Goal: Information Seeking & Learning: Find contact information

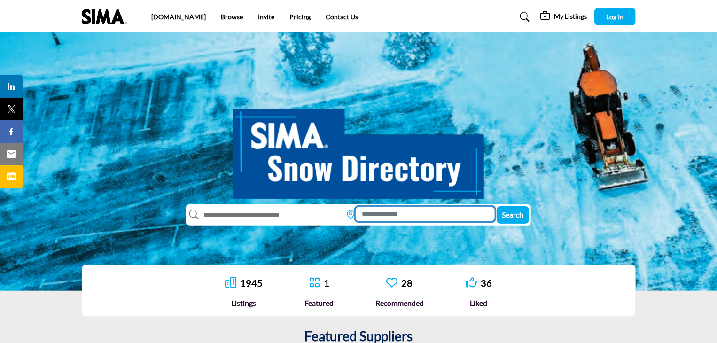
click at [394, 213] on input at bounding box center [425, 214] width 139 height 15
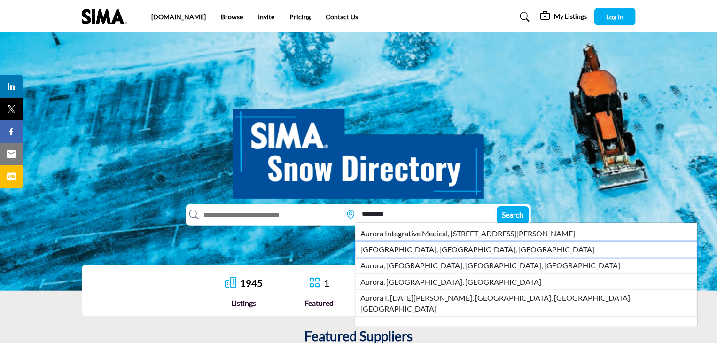
click at [410, 249] on li "Aurora, IL, USA" at bounding box center [526, 250] width 342 height 16
type input "**********"
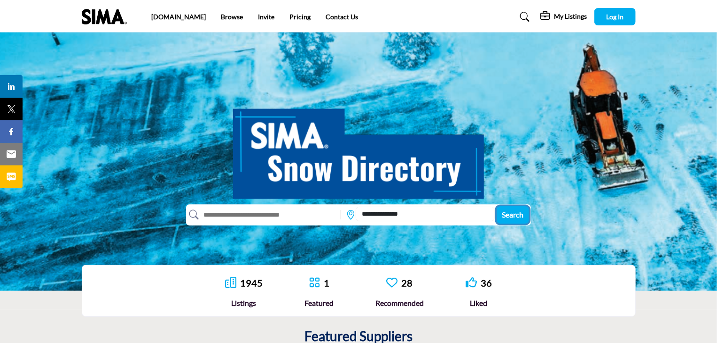
click at [510, 216] on span "Search" at bounding box center [513, 214] width 22 height 9
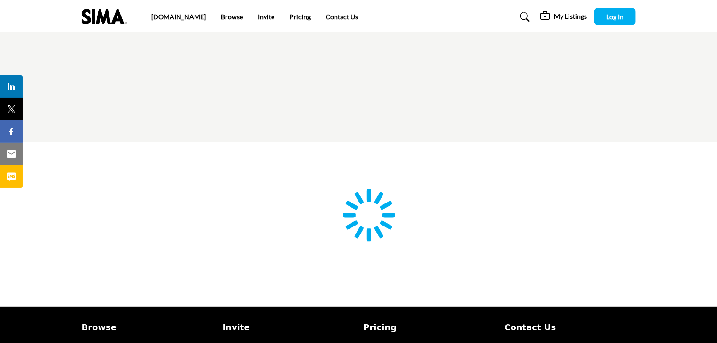
type input "**********"
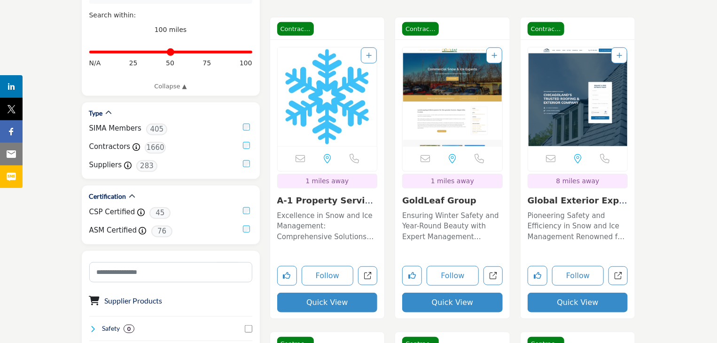
scroll to position [284, 0]
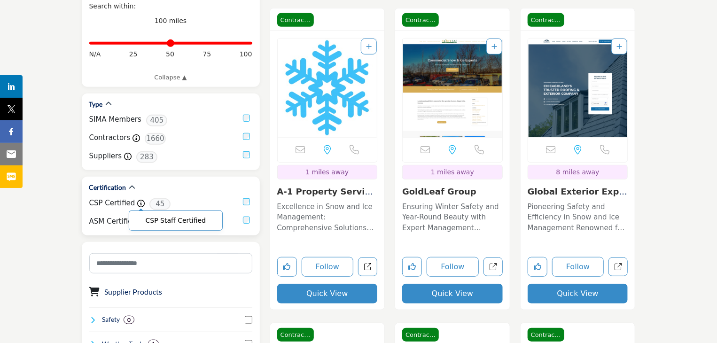
click at [137, 202] on icon at bounding box center [141, 204] width 8 height 8
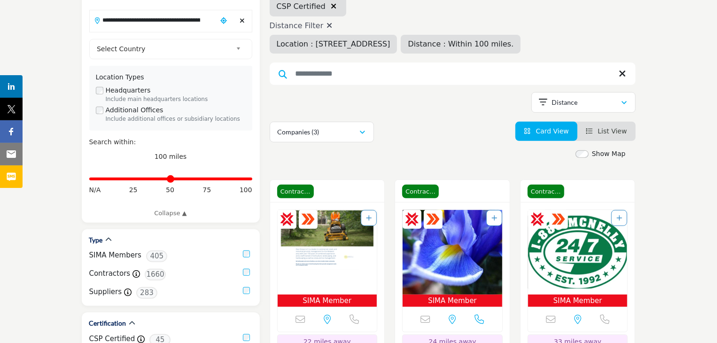
scroll to position [149, 0]
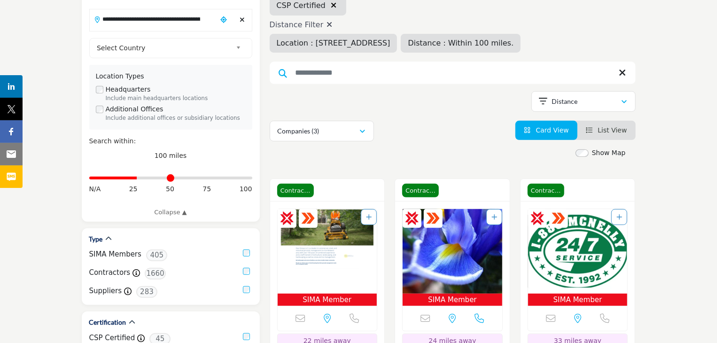
drag, startPoint x: 244, startPoint y: 177, endPoint x: 423, endPoint y: 110, distance: 190.4
click at [137, 178] on input "Distance in miles" at bounding box center [170, 178] width 163 height 2
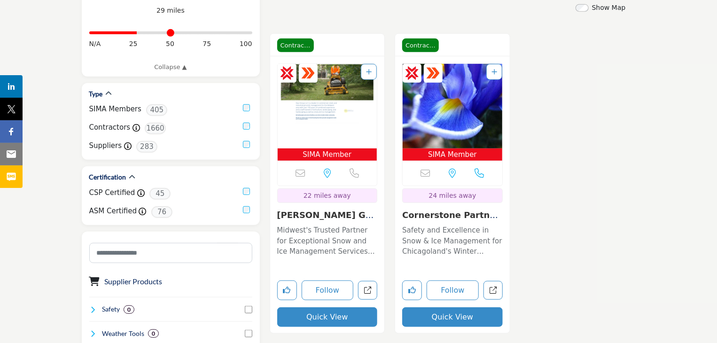
scroll to position [289, 0]
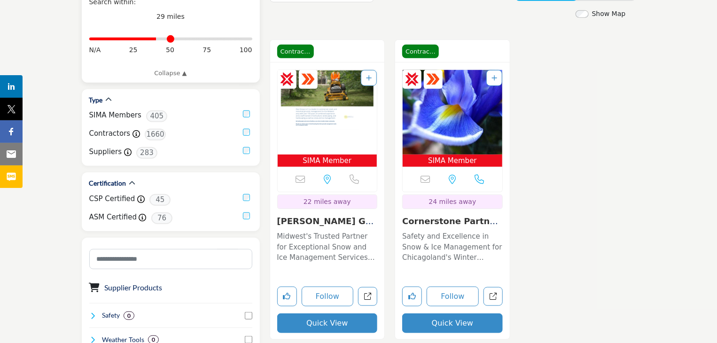
drag, startPoint x: 139, startPoint y: 36, endPoint x: 156, endPoint y: 39, distance: 17.7
click at [156, 39] on input "Distance in miles" at bounding box center [170, 39] width 163 height 2
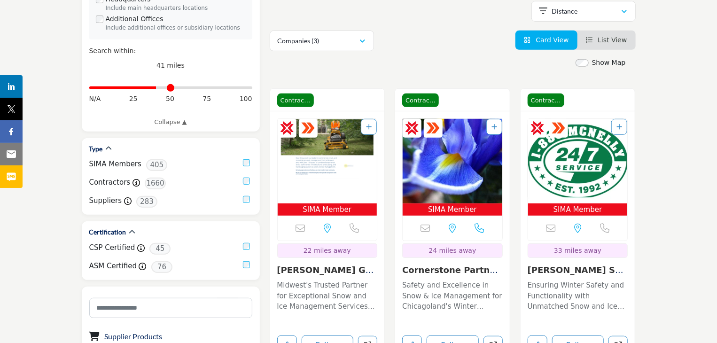
scroll to position [235, 0]
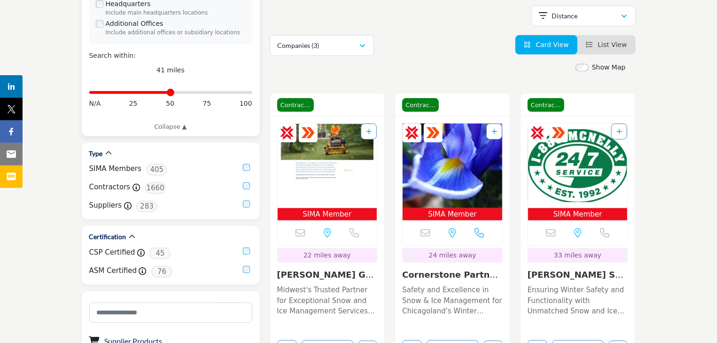
drag, startPoint x: 159, startPoint y: 91, endPoint x: 169, endPoint y: 94, distance: 10.1
type input "**"
click at [169, 94] on input "Distance in miles" at bounding box center [170, 93] width 163 height 2
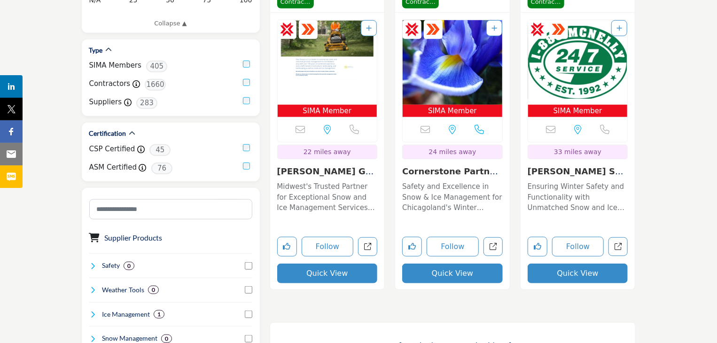
scroll to position [335, 0]
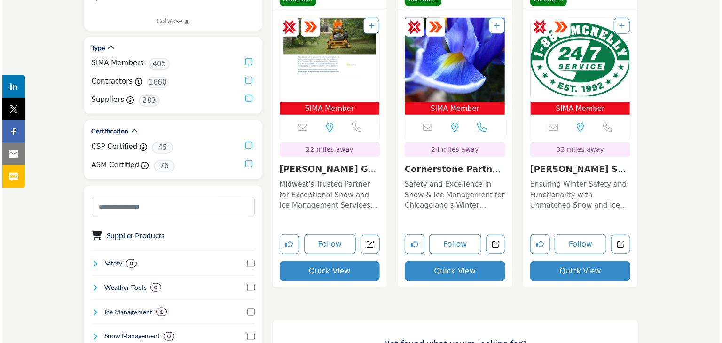
scroll to position [346, 0]
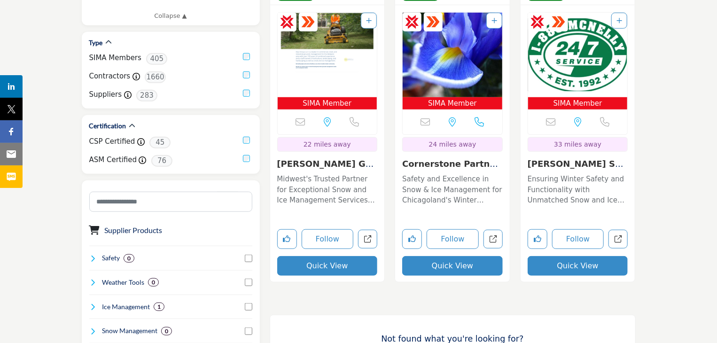
drag, startPoint x: 357, startPoint y: 269, endPoint x: 322, endPoint y: 269, distance: 34.8
click at [322, 269] on button "Quick View" at bounding box center [327, 266] width 101 height 20
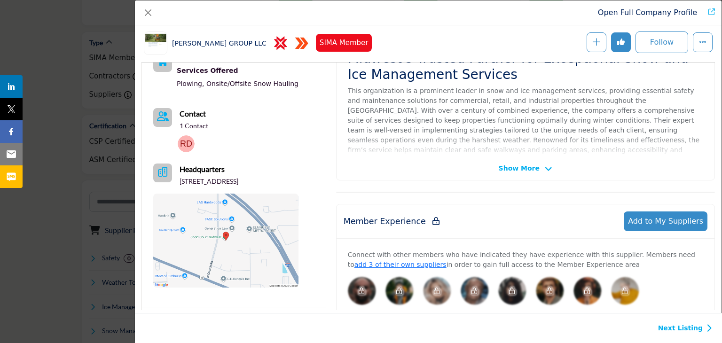
scroll to position [225, 0]
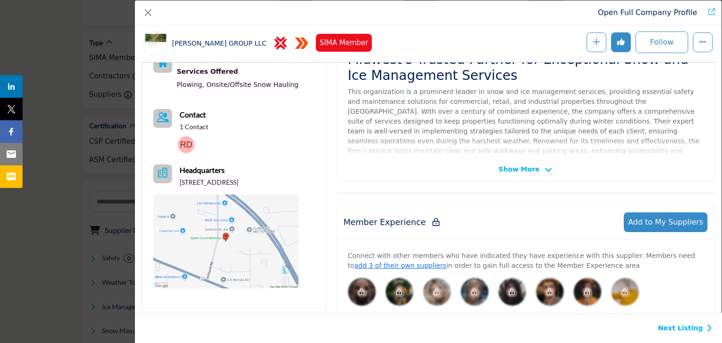
drag, startPoint x: 251, startPoint y: 180, endPoint x: 286, endPoint y: 181, distance: 34.3
click at [238, 181] on p "[STREET_ADDRESS]" at bounding box center [209, 182] width 59 height 9
click at [525, 173] on div "[PERSON_NAME] GROUP LLC Sorry, but this listing is on a subscription plan which…" at bounding box center [525, 99] width 379 height 166
click at [507, 167] on span "Show More" at bounding box center [519, 170] width 41 height 10
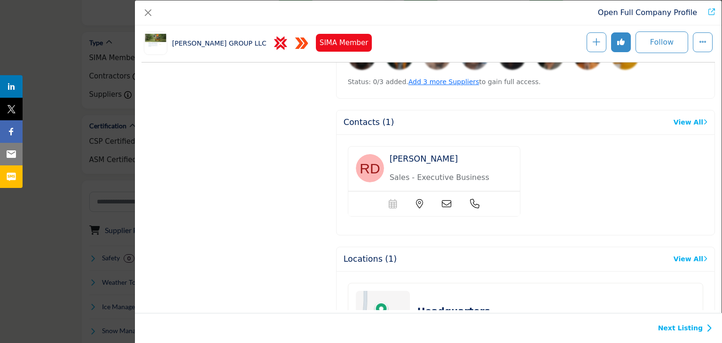
scroll to position [559, 0]
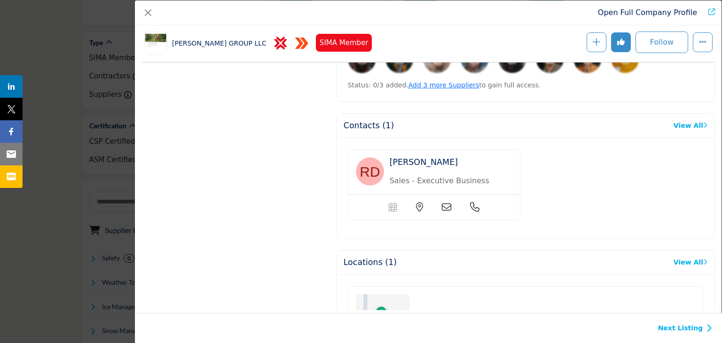
click at [467, 175] on p "Sales - Executive Business Development" at bounding box center [440, 180] width 101 height 11
click at [415, 157] on span "[PERSON_NAME]" at bounding box center [424, 161] width 68 height 9
click at [697, 49] on button "More Options" at bounding box center [703, 42] width 20 height 20
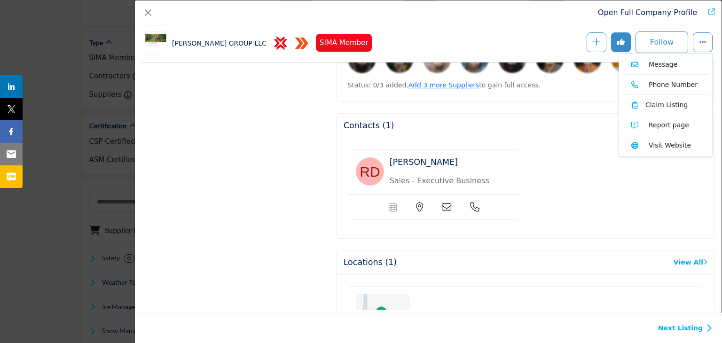
click at [648, 146] on link "Visit Website" at bounding box center [665, 145] width 86 height 15
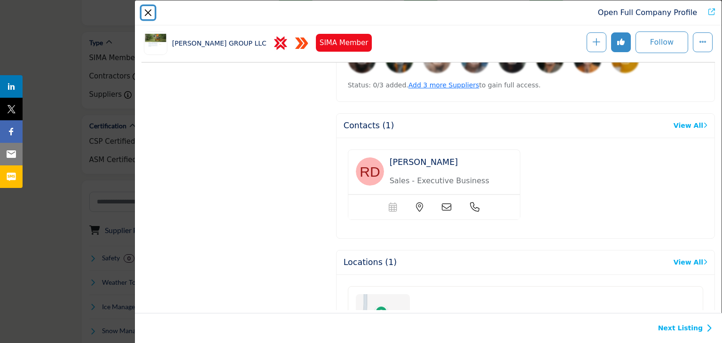
click at [150, 15] on button "Close" at bounding box center [147, 12] width 13 height 13
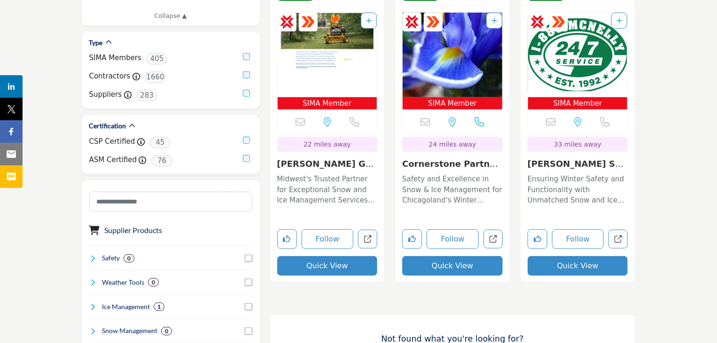
click at [460, 266] on button "Quick View" at bounding box center [452, 266] width 101 height 20
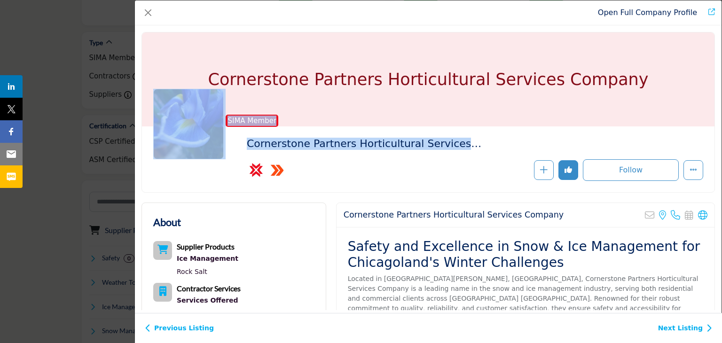
drag, startPoint x: 721, startPoint y: 61, endPoint x: 719, endPoint y: 131, distance: 70.1
click at [717, 131] on div "Cornerstone Partners Horticultural Services Company CSP Staff Certified ASM Sta…" at bounding box center [428, 167] width 587 height 285
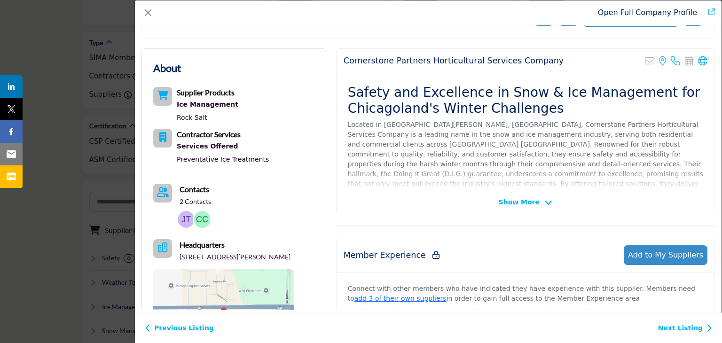
scroll to position [155, 0]
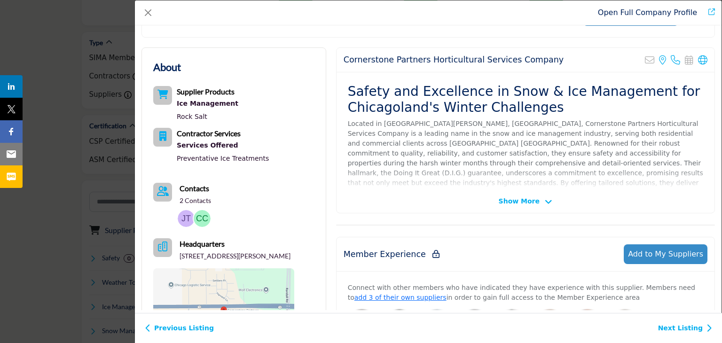
click at [527, 202] on span "Show More" at bounding box center [519, 201] width 41 height 10
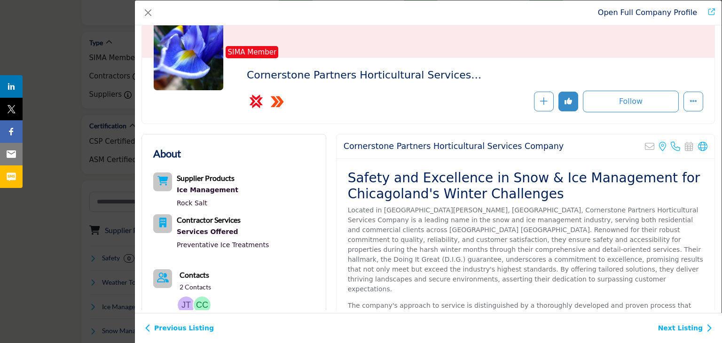
scroll to position [67, 0]
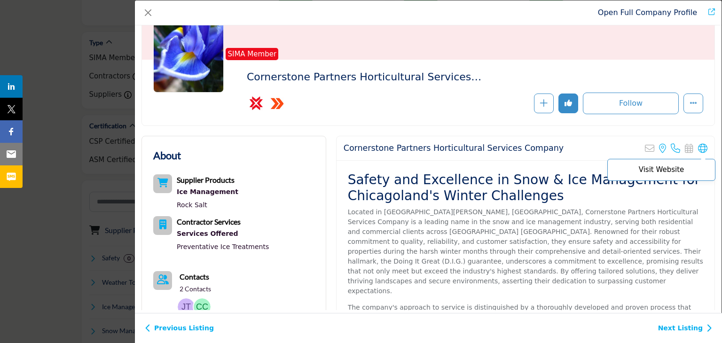
click at [701, 149] on icon "Company Data Modal" at bounding box center [702, 148] width 9 height 9
click at [149, 11] on button "Close" at bounding box center [147, 12] width 13 height 13
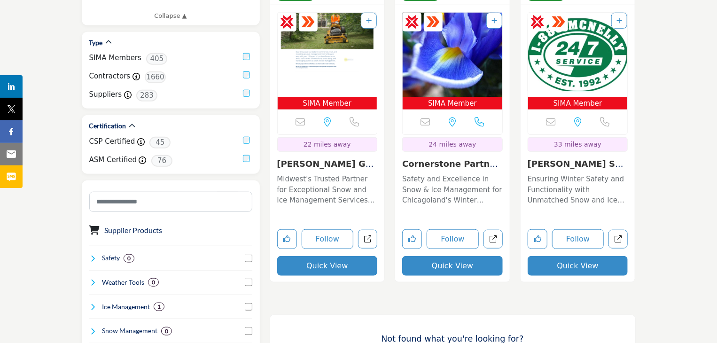
click at [575, 269] on button "Quick View" at bounding box center [578, 266] width 101 height 20
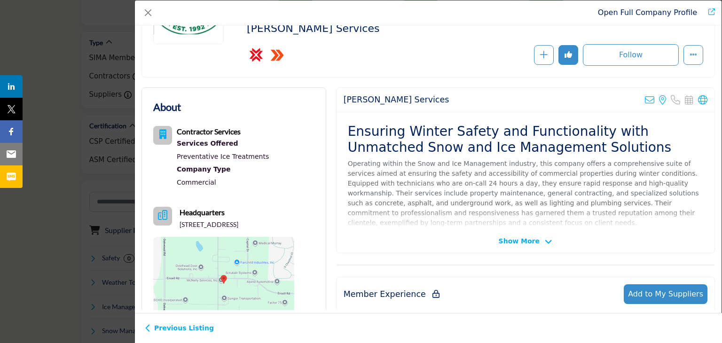
scroll to position [117, 0]
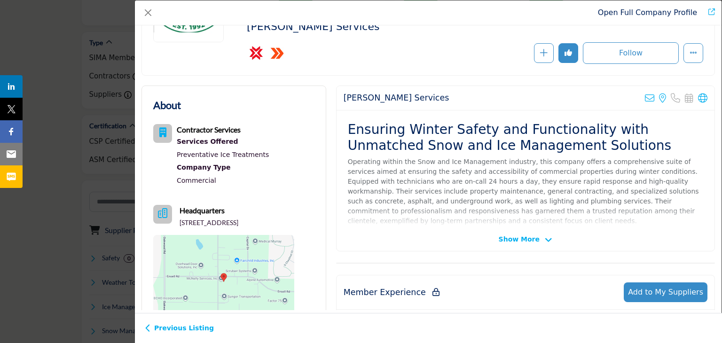
click at [524, 237] on span "Show More" at bounding box center [519, 240] width 41 height 10
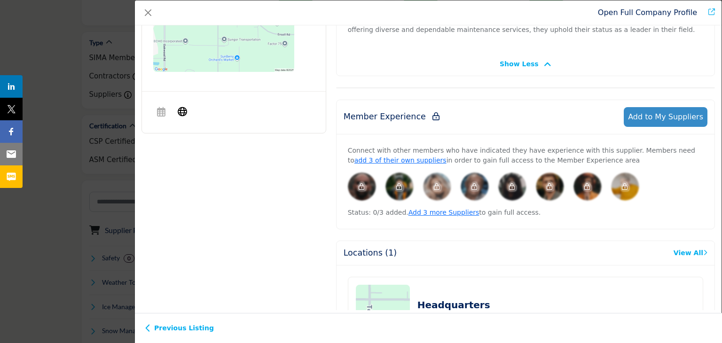
scroll to position [90, 0]
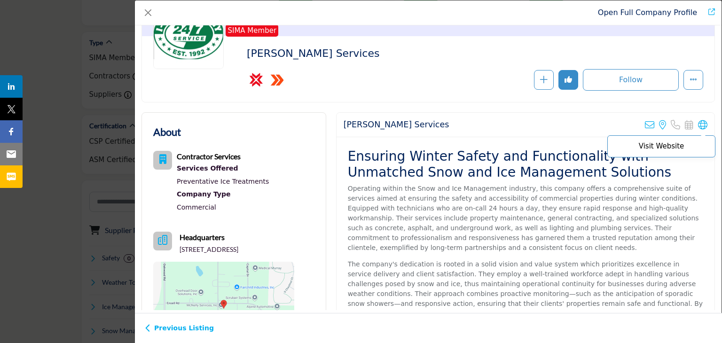
click at [699, 121] on icon "Company Data Modal" at bounding box center [702, 124] width 9 height 9
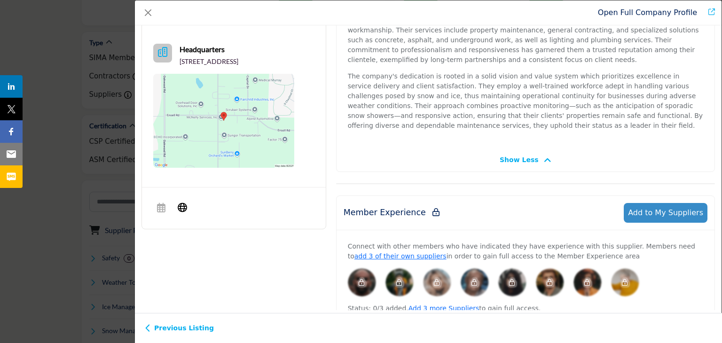
scroll to position [93, 0]
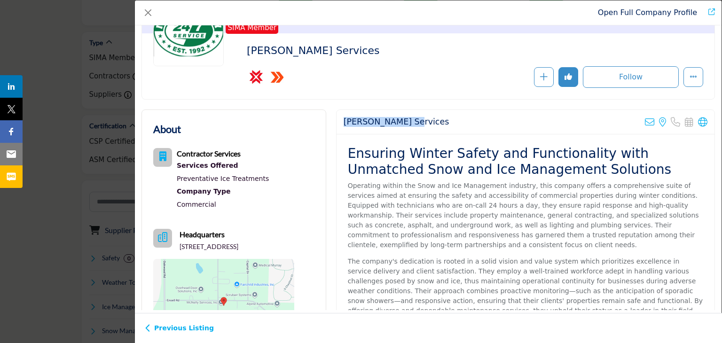
drag, startPoint x: 343, startPoint y: 122, endPoint x: 412, endPoint y: 121, distance: 69.1
click at [412, 121] on div "[PERSON_NAME] Services Sorry, but we don't have an email address for this listi…" at bounding box center [526, 122] width 378 height 24
